Goal: Transaction & Acquisition: Subscribe to service/newsletter

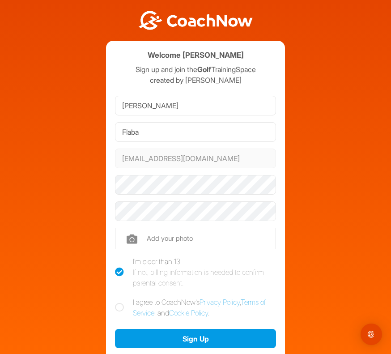
click at [207, 334] on button "Sign Up" at bounding box center [195, 338] width 161 height 19
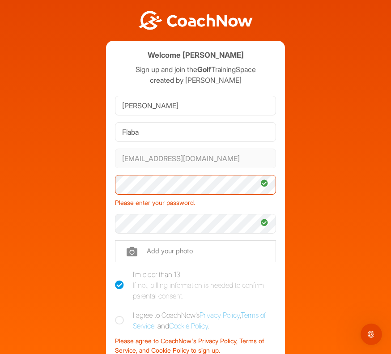
click at [380, 236] on div "Welcome Bernadette Flaba Sign up and join the Golf TrainingSpace created by Way…" at bounding box center [195, 215] width 382 height 431
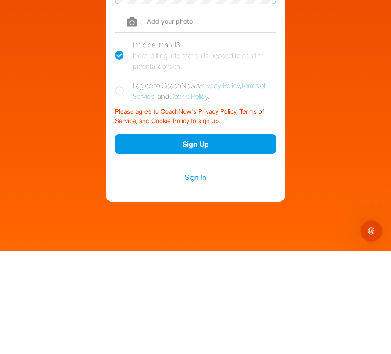
scroll to position [135, 0]
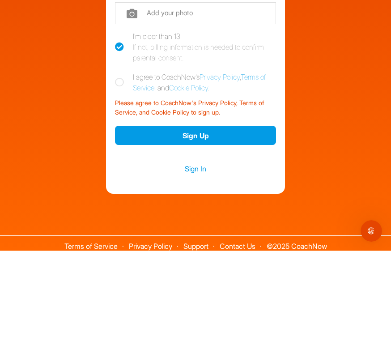
click at [116, 175] on label "I agree to CoachNow's Privacy Policy , Terms of Service , and Cookie Policy ." at bounding box center [195, 185] width 161 height 21
click at [116, 175] on input "I agree to CoachNow's Privacy Policy , Terms of Service , and Cookie Policy ." at bounding box center [118, 178] width 6 height 6
checkbox input "true"
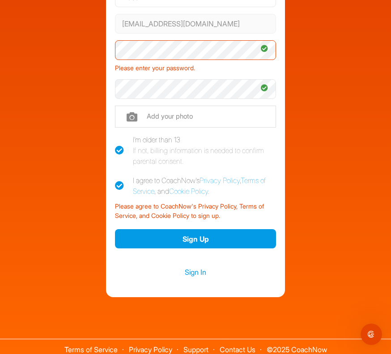
click at [213, 238] on button "Sign Up" at bounding box center [195, 238] width 161 height 19
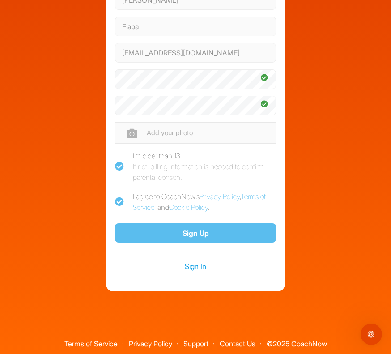
scroll to position [105, 0]
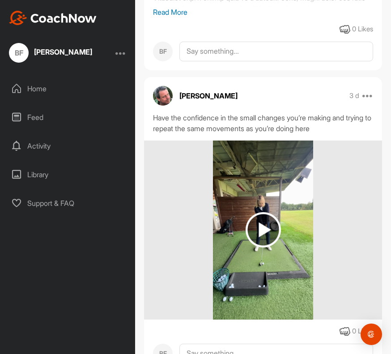
scroll to position [279, 0]
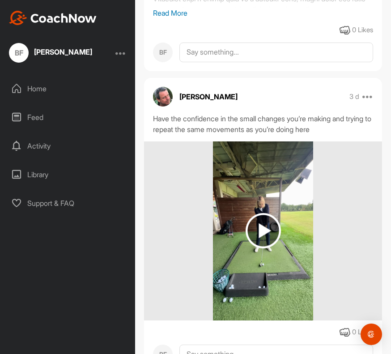
click at [257, 227] on img at bounding box center [262, 230] width 35 height 35
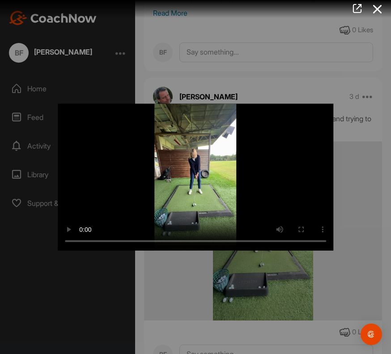
click at [204, 180] on video "Video Player" at bounding box center [195, 176] width 275 height 147
click at [206, 175] on video "Video Player" at bounding box center [195, 176] width 275 height 147
click at [193, 179] on video "Video Player" at bounding box center [195, 176] width 275 height 147
click at [274, 190] on video "Video Player" at bounding box center [195, 176] width 275 height 147
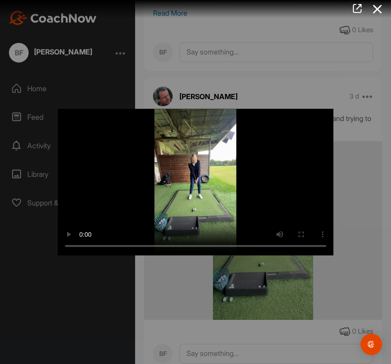
click at [69, 109] on video "Video Player" at bounding box center [195, 182] width 275 height 147
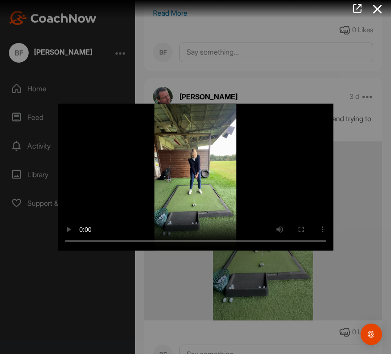
click at [359, 78] on div at bounding box center [195, 177] width 391 height 354
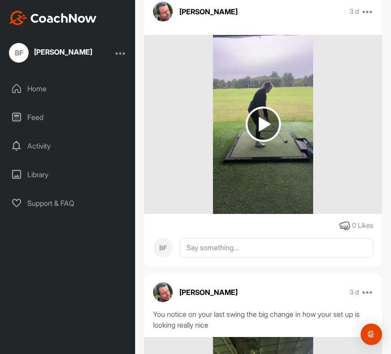
scroll to position [669, 0]
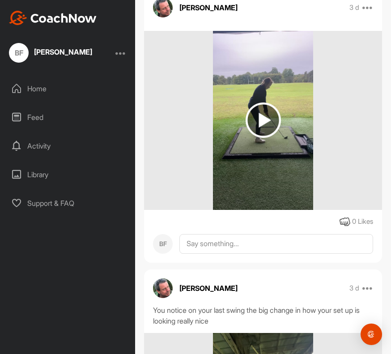
click at [264, 123] on img at bounding box center [262, 119] width 35 height 35
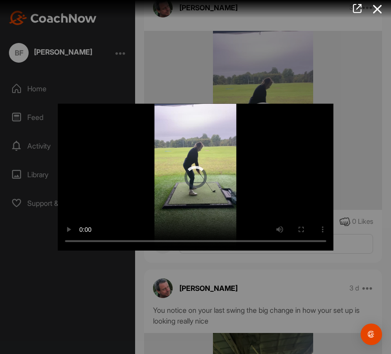
click at [197, 173] on video "Video Player" at bounding box center [195, 176] width 275 height 147
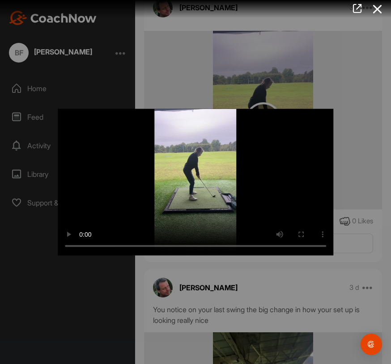
click at [71, 100] on div "Video Player is loading. Play Video Pause Skip Backward Skip Forward Mute Curre…" at bounding box center [195, 182] width 293 height 165
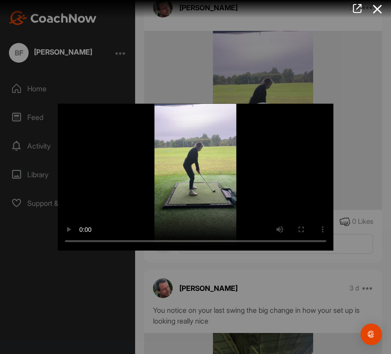
click at [332, 58] on div at bounding box center [195, 177] width 391 height 354
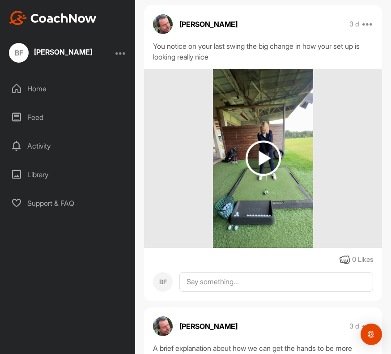
scroll to position [933, 0]
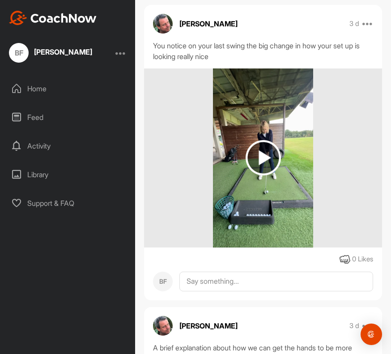
click at [258, 162] on img at bounding box center [262, 157] width 35 height 35
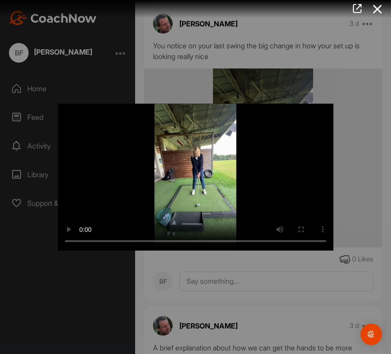
click at [196, 171] on video "Video Player" at bounding box center [195, 176] width 275 height 147
click at [70, 95] on div "Video Player is loading. Play Video Pause Skip Backward Skip Forward Mute Curre…" at bounding box center [195, 176] width 293 height 165
click at [362, 81] on div at bounding box center [195, 177] width 391 height 354
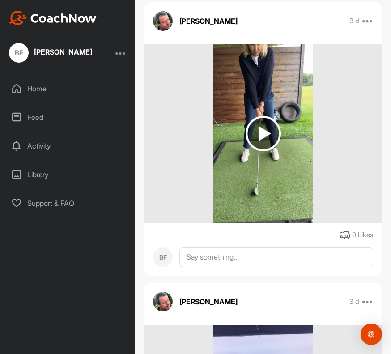
scroll to position [1402, 0]
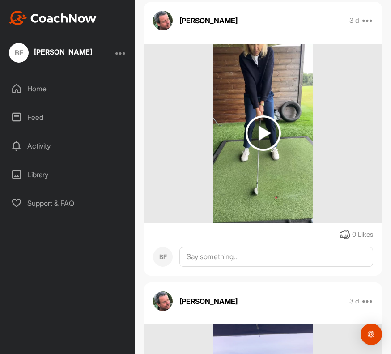
click at [258, 131] on img at bounding box center [262, 132] width 35 height 35
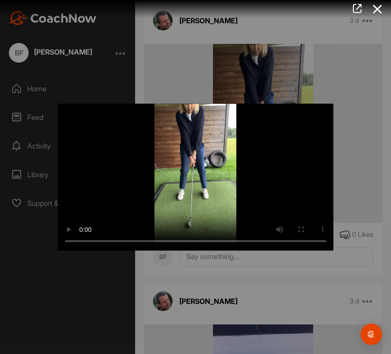
click at [195, 178] on video "Video Player" at bounding box center [195, 176] width 275 height 147
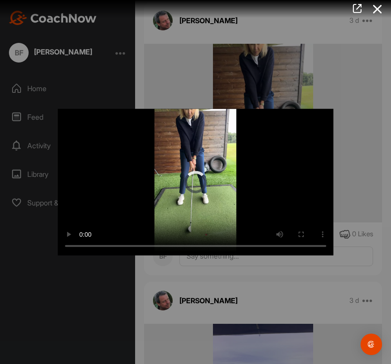
click at [69, 100] on div "Video Player is loading. Play Video Pause Skip Backward Skip Forward Mute Curre…" at bounding box center [195, 182] width 293 height 165
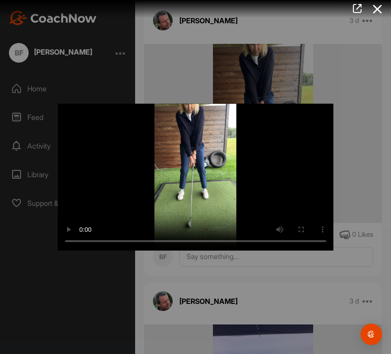
click at [234, 68] on div at bounding box center [195, 177] width 391 height 354
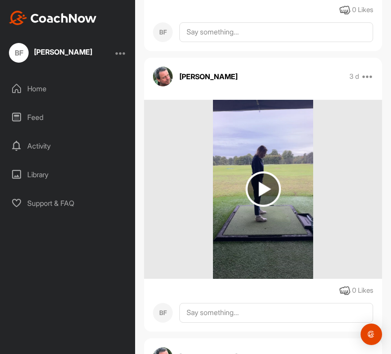
scroll to position [1634, 0]
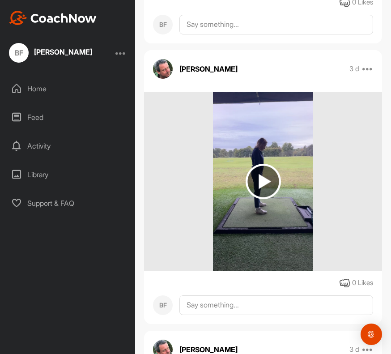
click at [265, 175] on img at bounding box center [262, 181] width 35 height 35
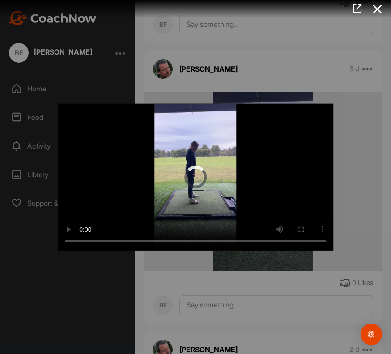
click at [200, 167] on video "Video Player" at bounding box center [195, 176] width 275 height 147
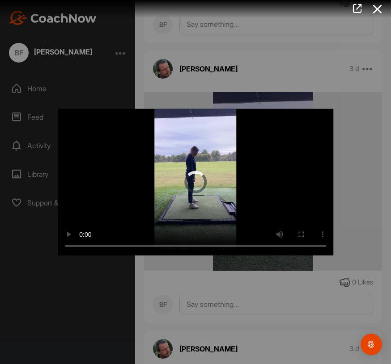
click at [63, 109] on video "Video Player" at bounding box center [195, 182] width 275 height 147
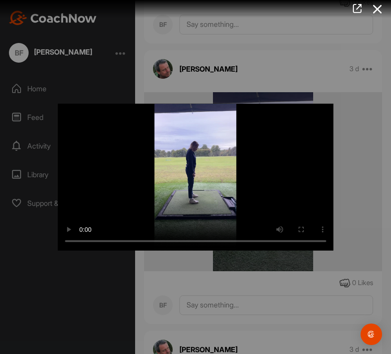
click at [354, 172] on div at bounding box center [195, 177] width 391 height 354
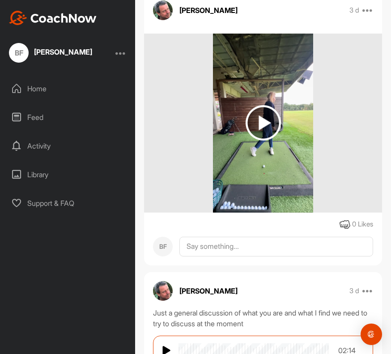
scroll to position [1979, 0]
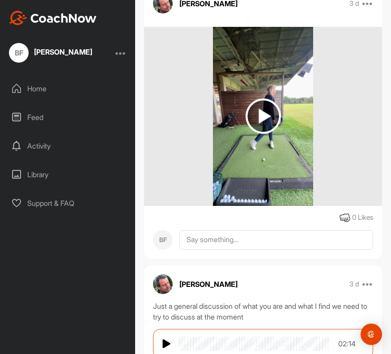
click at [263, 110] on img at bounding box center [262, 115] width 35 height 35
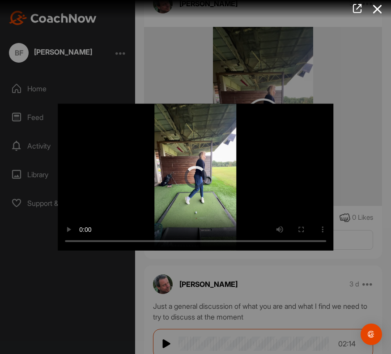
click at [198, 173] on video "Video Player" at bounding box center [195, 176] width 275 height 147
click at [69, 103] on video "Video Player" at bounding box center [195, 176] width 275 height 147
click at [346, 51] on div at bounding box center [195, 177] width 391 height 354
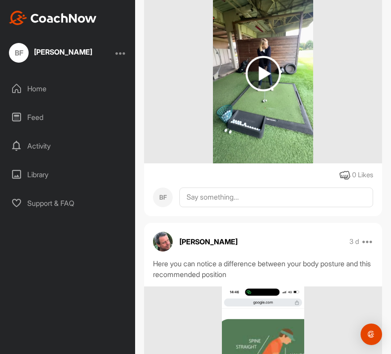
scroll to position [2486, 0]
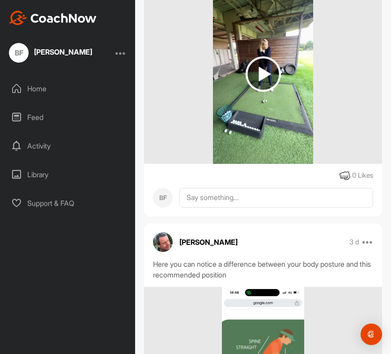
click at [265, 87] on img at bounding box center [262, 73] width 35 height 35
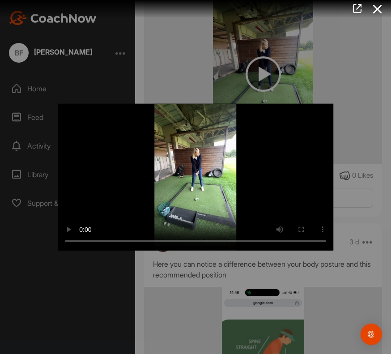
click at [201, 169] on video "Video Player" at bounding box center [195, 176] width 275 height 147
click at [73, 103] on video "Video Player" at bounding box center [195, 176] width 275 height 147
click at [275, 148] on video "Video Player" at bounding box center [195, 176] width 275 height 147
click at [56, 105] on div "Video Player is loading. Play Video Pause Skip Backward Skip Forward Mute Curre…" at bounding box center [195, 176] width 293 height 165
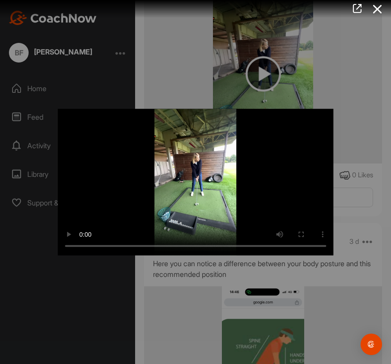
click at [63, 109] on video "Video Player" at bounding box center [195, 182] width 275 height 147
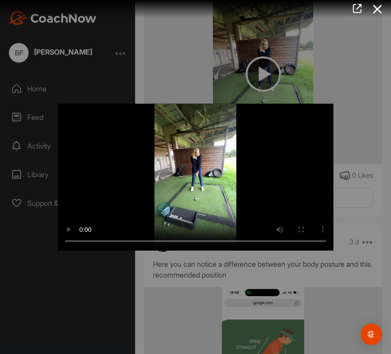
click at [360, 55] on div at bounding box center [195, 177] width 391 height 354
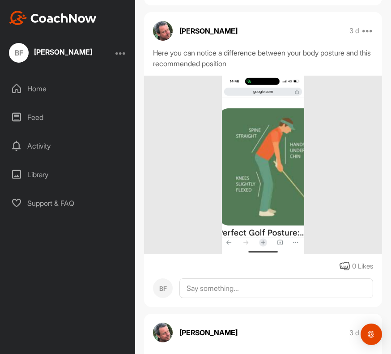
scroll to position [2716, 0]
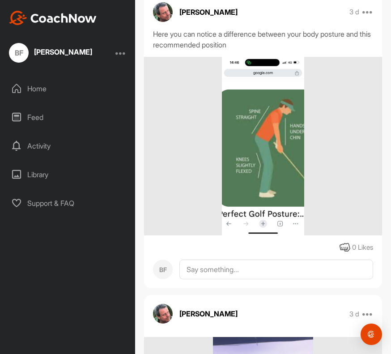
click at [261, 163] on img at bounding box center [263, 146] width 83 height 179
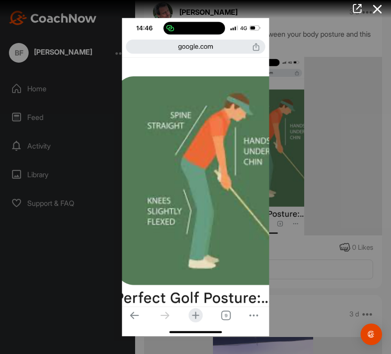
click at [311, 19] on div at bounding box center [195, 177] width 391 height 354
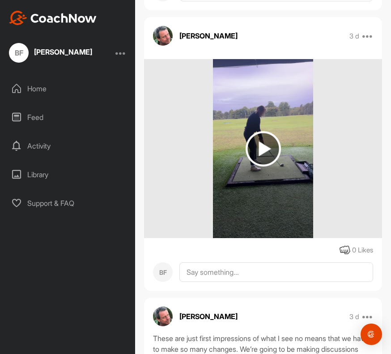
scroll to position [3003, 0]
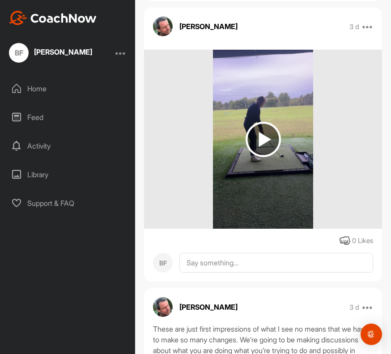
click at [263, 147] on img at bounding box center [262, 139] width 35 height 35
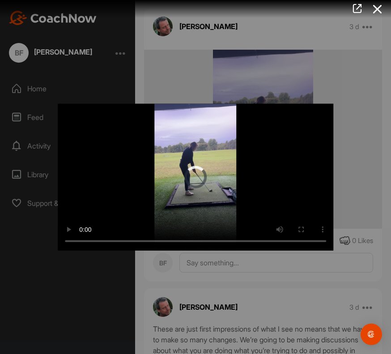
click at [96, 123] on video "Video Player" at bounding box center [195, 176] width 275 height 147
click at [203, 176] on video "Video Player" at bounding box center [195, 176] width 275 height 147
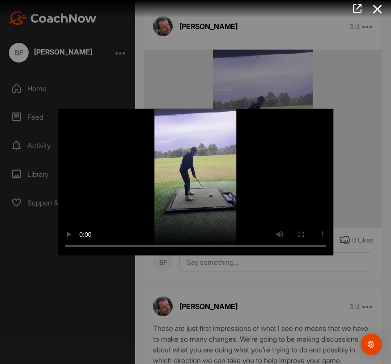
click at [64, 109] on video "Video Player" at bounding box center [195, 182] width 275 height 147
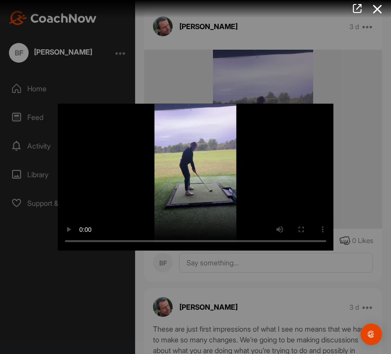
click at [317, 63] on div at bounding box center [195, 177] width 391 height 354
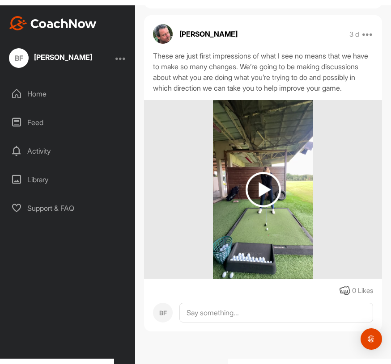
scroll to position [3302, 0]
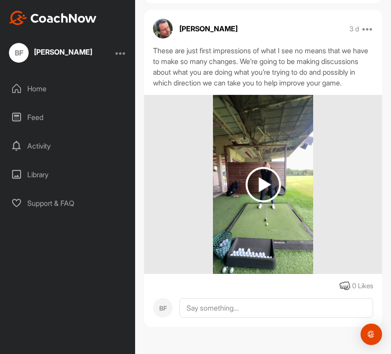
click at [263, 183] on img at bounding box center [262, 184] width 35 height 35
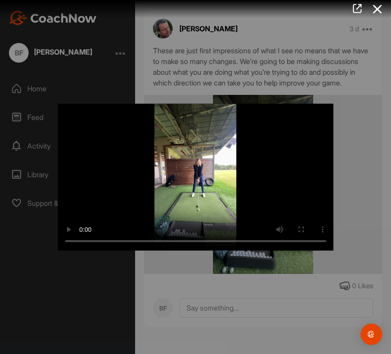
click at [194, 176] on video "Video Player" at bounding box center [195, 176] width 275 height 147
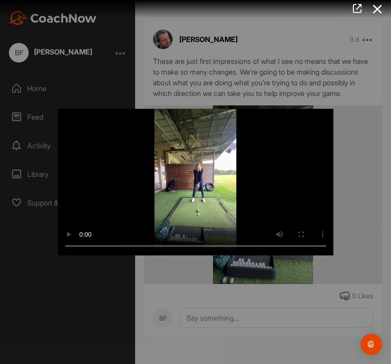
click at [62, 109] on video "Video Player" at bounding box center [195, 182] width 275 height 147
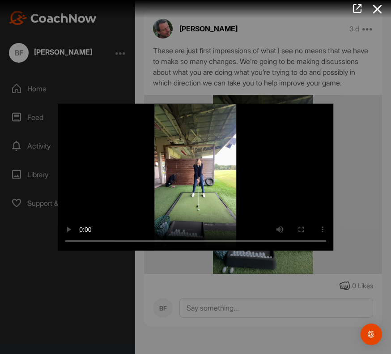
click at [359, 184] on div at bounding box center [195, 177] width 391 height 354
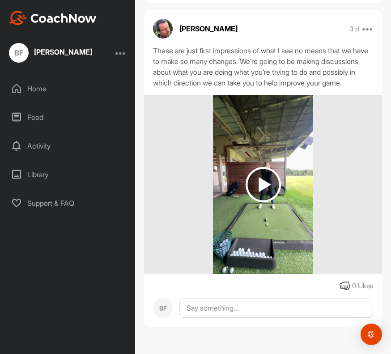
scroll to position [3302, 0]
